Goal: Task Accomplishment & Management: Use online tool/utility

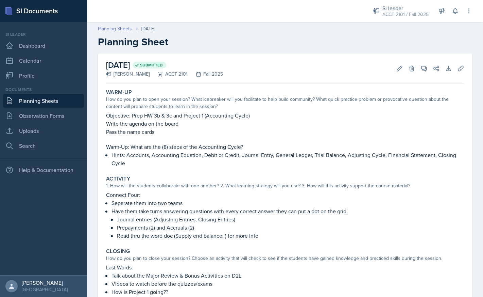
click at [120, 29] on link "Planning Sheets" at bounding box center [115, 28] width 34 height 7
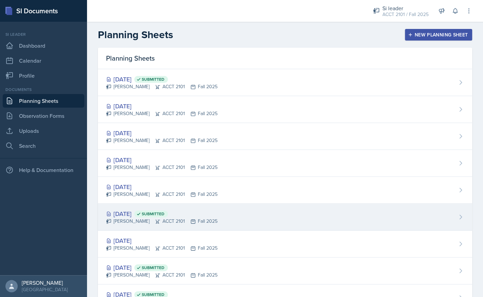
click at [136, 219] on div "[PERSON_NAME] ACCT 2101 Fall 2025" at bounding box center [162, 220] width 112 height 7
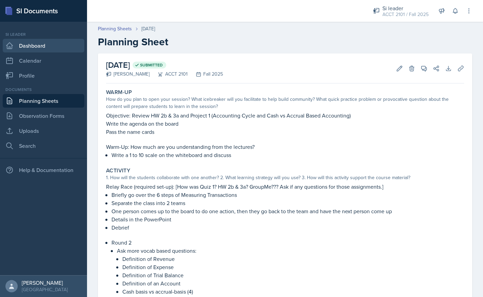
click at [31, 44] on link "Dashboard" at bounding box center [44, 46] width 82 height 14
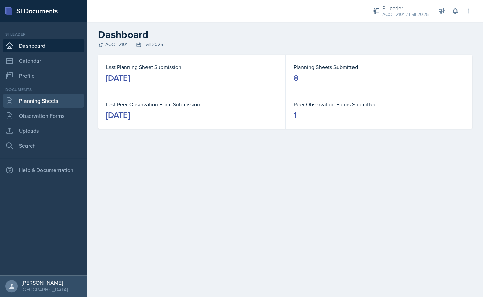
click at [36, 102] on link "Planning Sheets" at bounding box center [44, 101] width 82 height 14
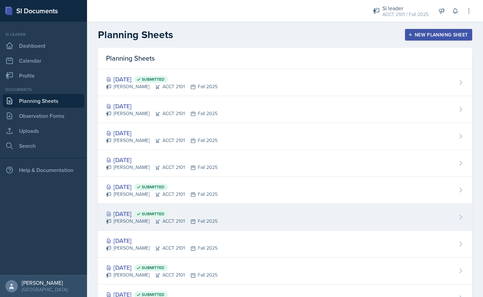
click at [123, 215] on div "[DATE] Submitted" at bounding box center [162, 213] width 112 height 9
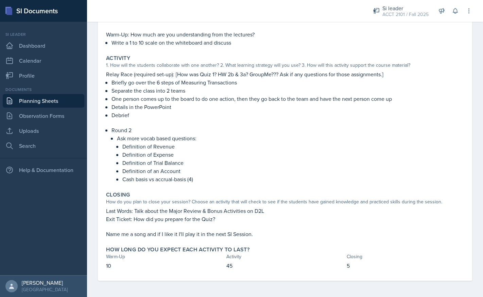
scroll to position [112, 0]
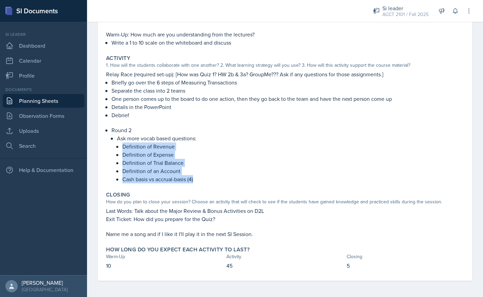
drag, startPoint x: 196, startPoint y: 180, endPoint x: 124, endPoint y: 146, distance: 79.7
click at [124, 146] on ul "Definition of Revenue Definition of Expense Definition of Trial Balance Definit…" at bounding box center [293, 162] width 342 height 41
copy ul "Definition of Revenue Definition of Expense Definition of Trial Balance Definit…"
